Goal: Task Accomplishment & Management: Manage account settings

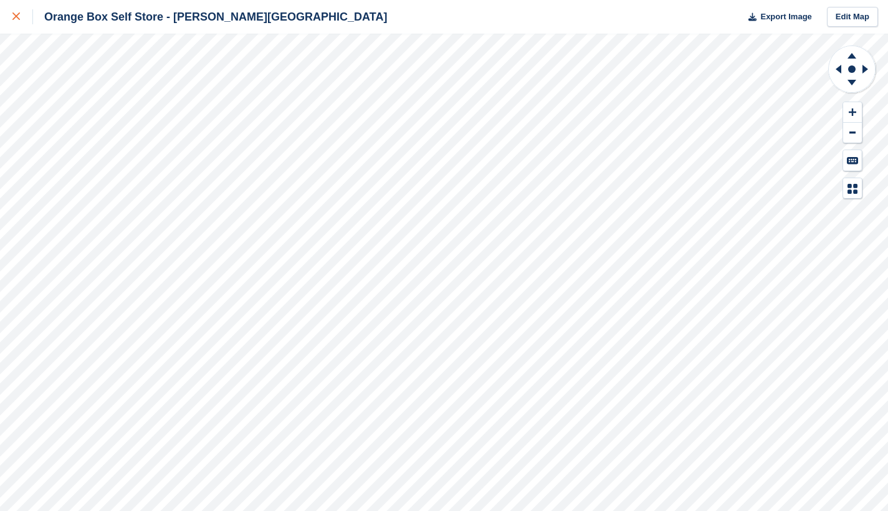
click at [18, 15] on icon at bounding box center [15, 15] width 7 height 7
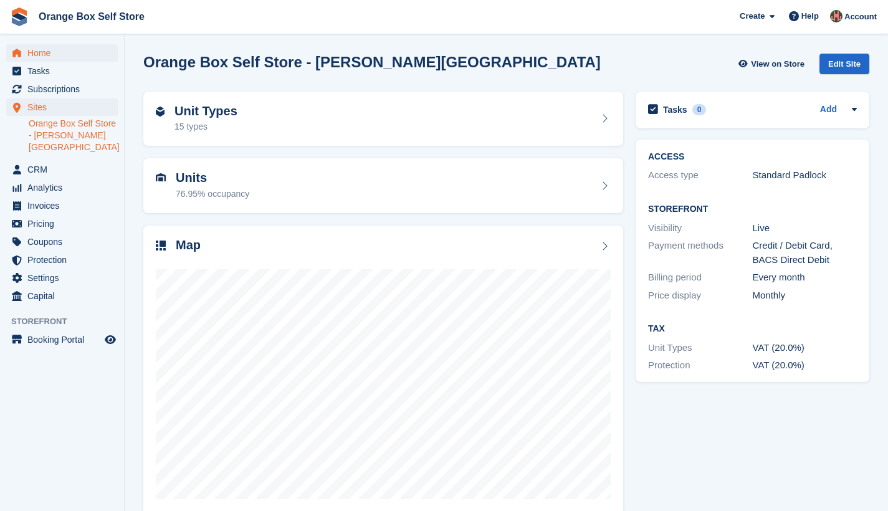
click at [45, 55] on span "Home" at bounding box center [64, 52] width 75 height 17
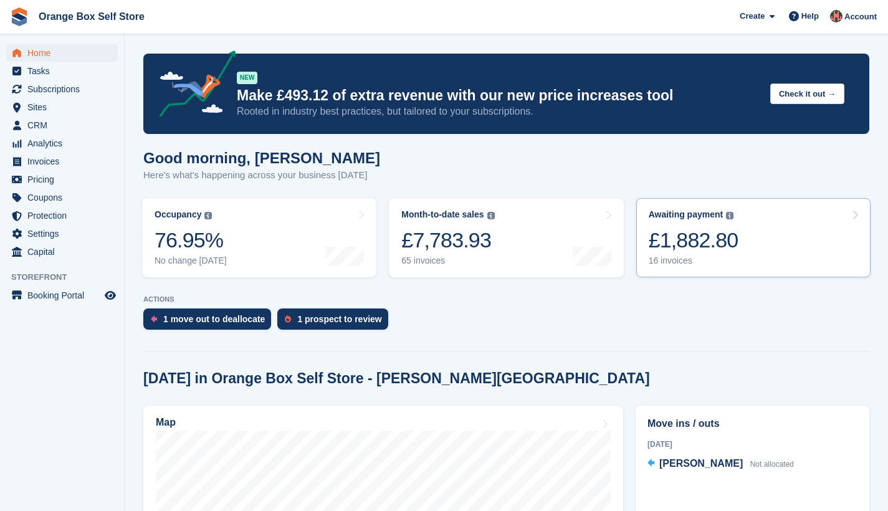
click at [713, 239] on div "£1,882.80" at bounding box center [693, 240] width 90 height 26
click at [480, 240] on div "£7,783.93" at bounding box center [447, 240] width 93 height 26
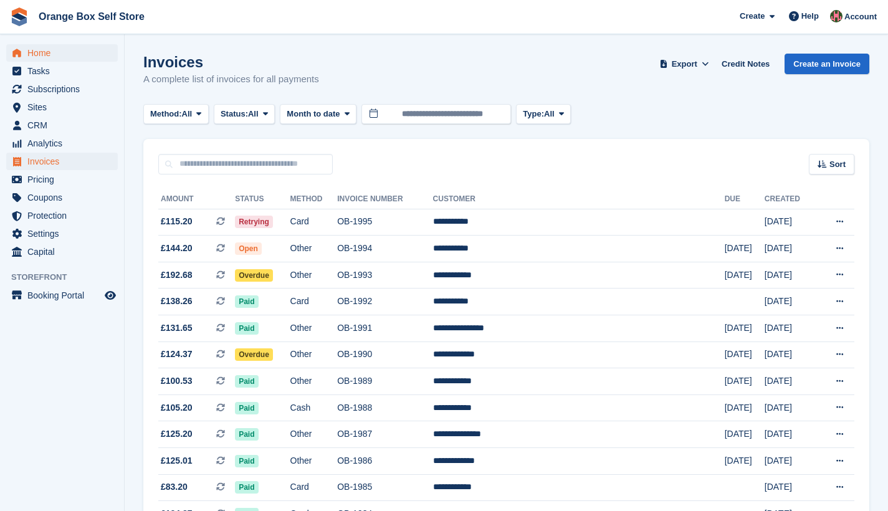
click at [42, 50] on span "Home" at bounding box center [64, 52] width 75 height 17
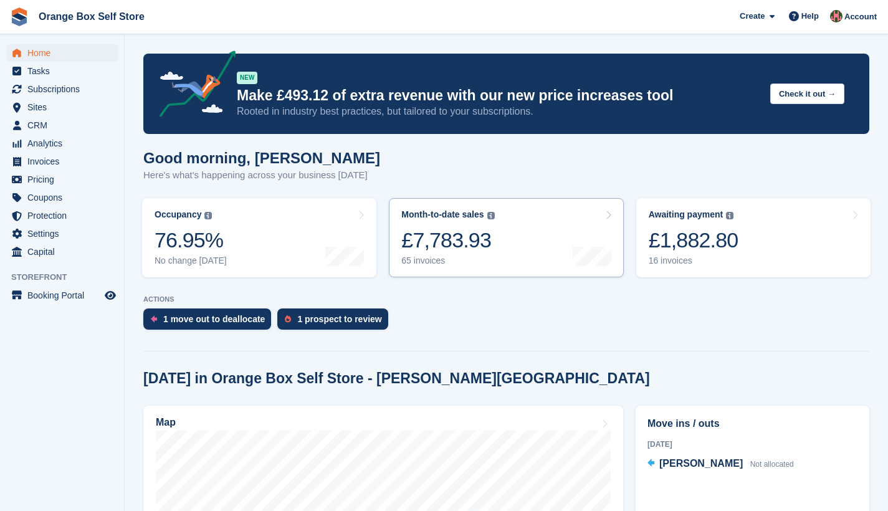
click at [506, 238] on link "Month-to-date sales The sum of all finalised invoices generated this month to d…" at bounding box center [506, 237] width 234 height 79
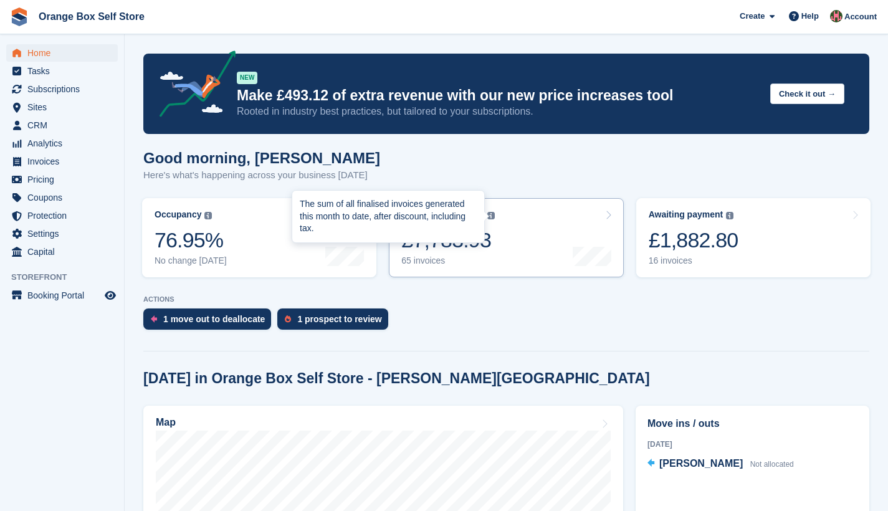
scroll to position [242, 0]
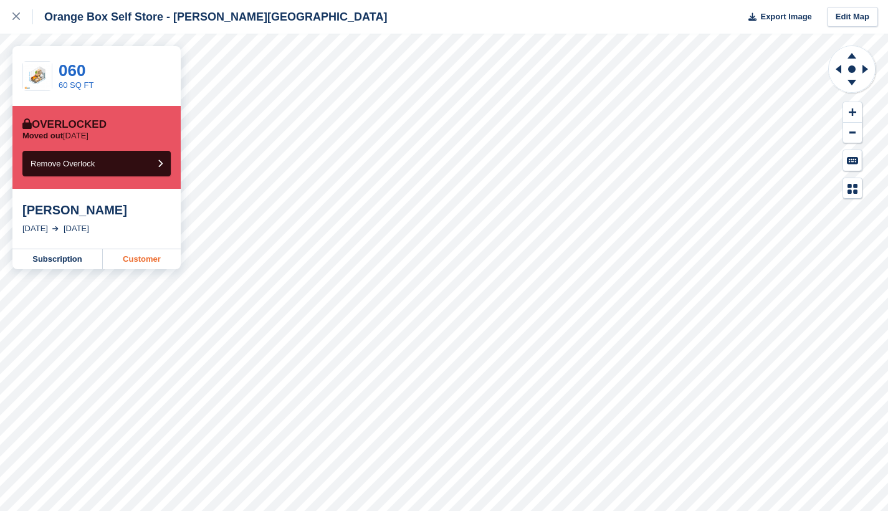
click at [147, 262] on link "Customer" at bounding box center [142, 259] width 78 height 20
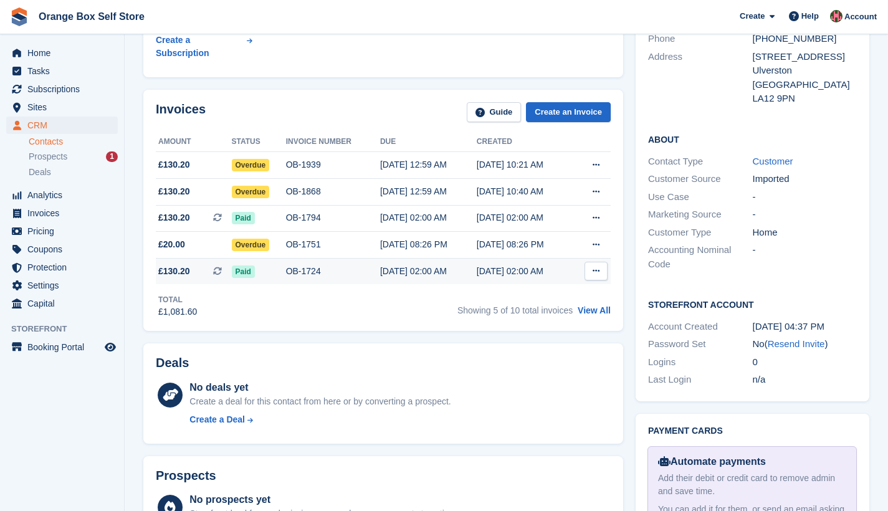
scroll to position [509, 0]
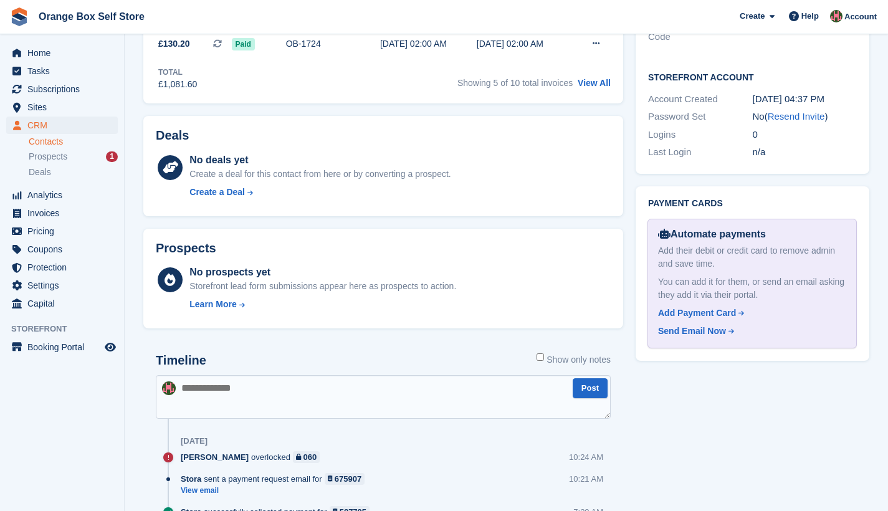
click at [242, 375] on textarea at bounding box center [383, 397] width 455 height 44
type textarea "**********"
click at [584, 378] on button "Post" at bounding box center [589, 388] width 35 height 21
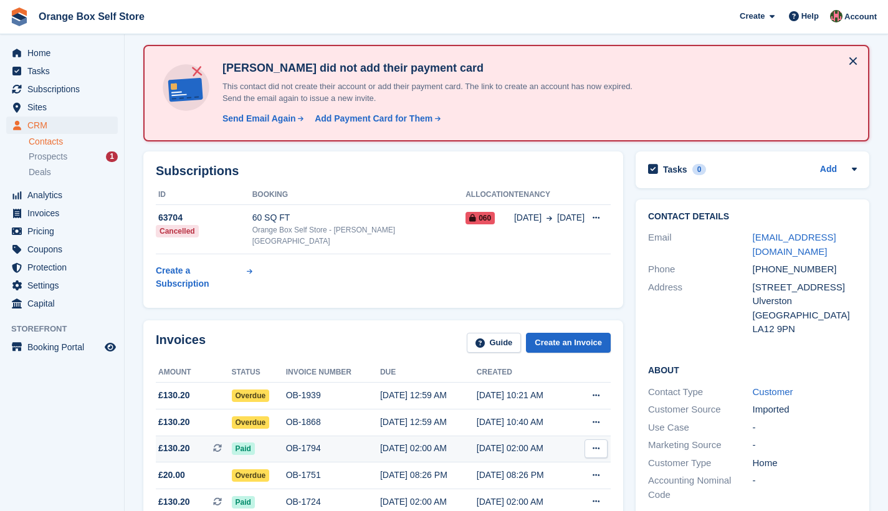
scroll to position [0, 0]
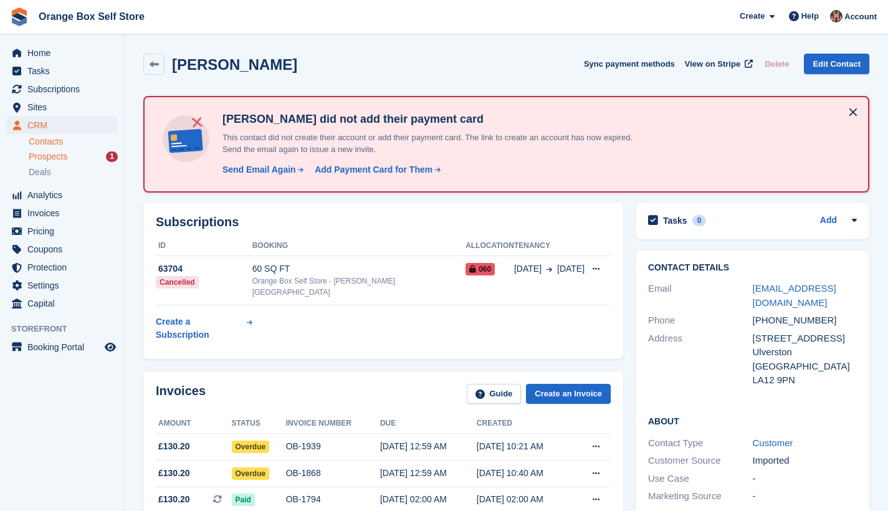
click at [45, 158] on span "Prospects" at bounding box center [48, 157] width 39 height 12
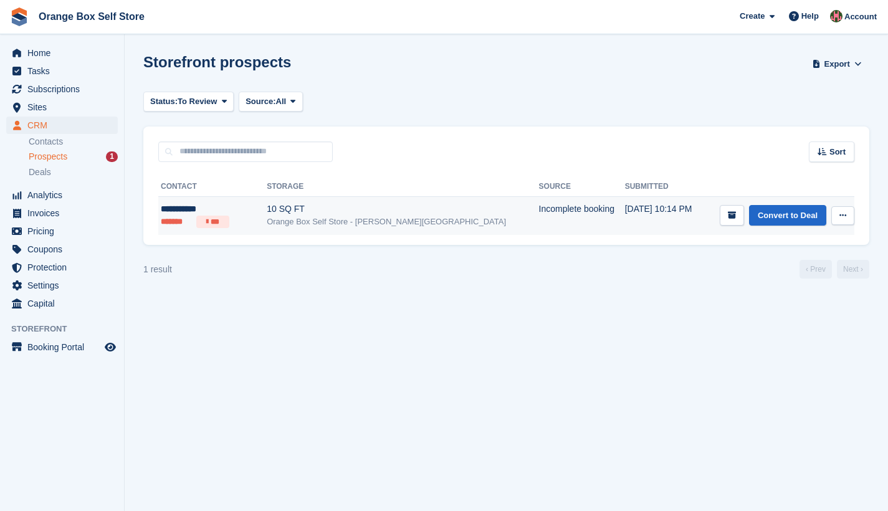
click at [847, 217] on button at bounding box center [842, 215] width 23 height 19
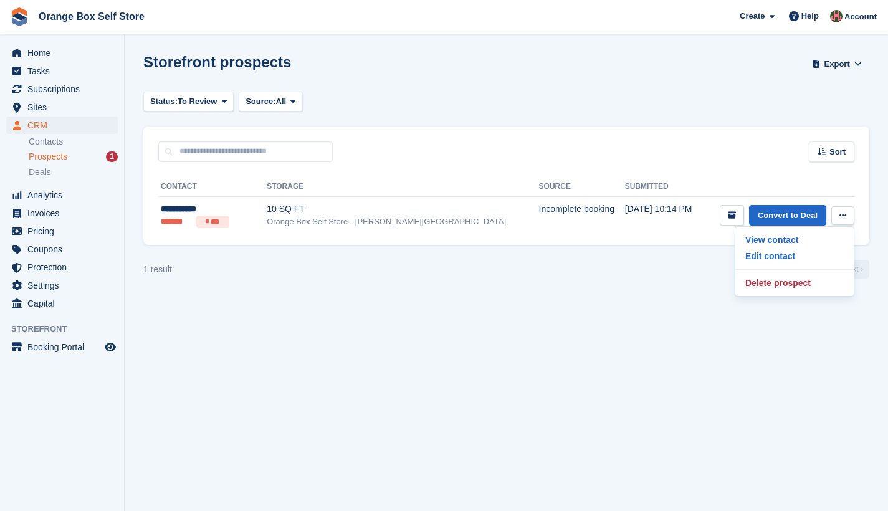
click at [604, 240] on div "**********" at bounding box center [506, 203] width 726 height 83
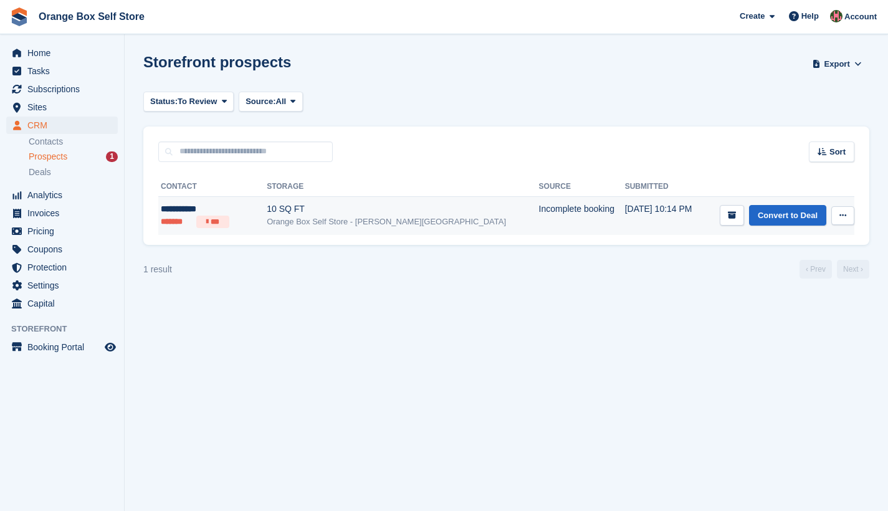
click at [196, 213] on div "**********" at bounding box center [207, 208] width 93 height 13
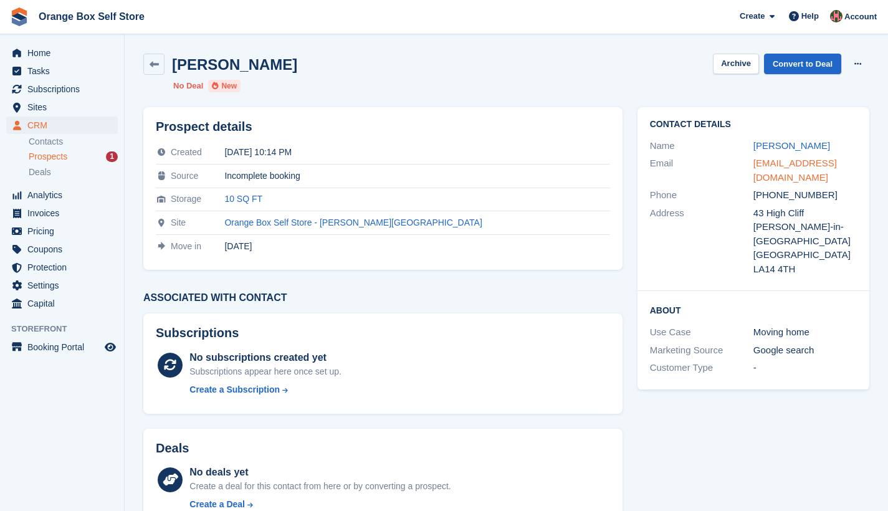
click at [772, 164] on link "rosiesmithafc@hotmail.com" at bounding box center [794, 170] width 83 height 25
click at [37, 57] on span "Home" at bounding box center [64, 52] width 75 height 17
